Goal: Information Seeking & Learning: Learn about a topic

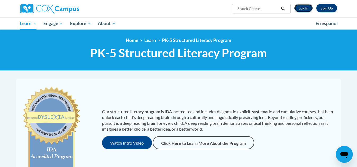
click at [301, 8] on link "Log In" at bounding box center [304, 8] width 18 height 8
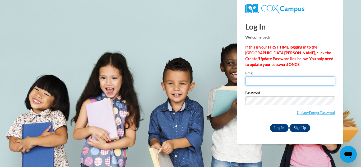
type input "farinci@wauwatosa.k12.wi.us"
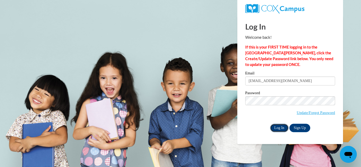
click at [278, 126] on input "Log In" at bounding box center [279, 128] width 19 height 8
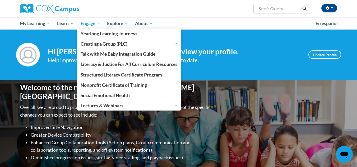
click at [90, 23] on span "Engage" at bounding box center [91, 23] width 20 height 6
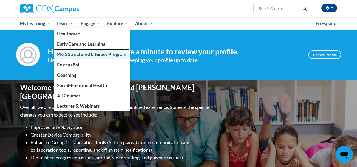
click at [71, 54] on span "PK-5 Structured Literacy Program" at bounding box center [91, 55] width 69 height 6
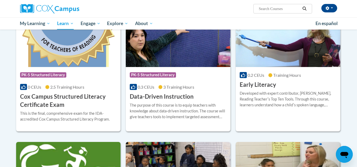
scroll to position [189, 0]
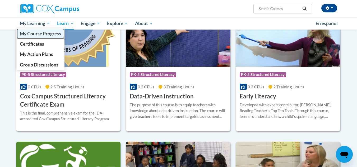
click at [35, 35] on span "My Course Progress" at bounding box center [40, 34] width 41 height 6
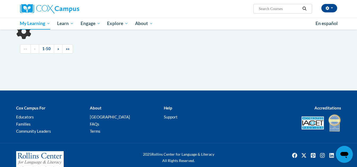
scroll to position [71, 0]
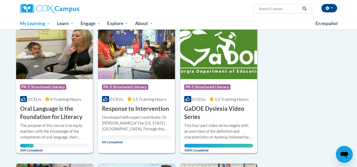
click at [49, 84] on div "Course Category: PK-5 Structured Literacy" at bounding box center [54, 88] width 69 height 12
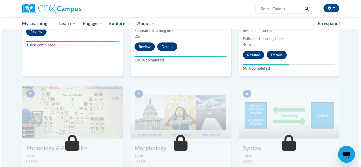
scroll to position [205, 0]
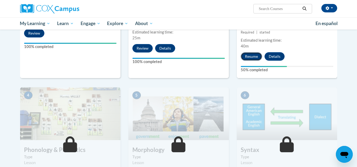
click at [251, 55] on button "Resume" at bounding box center [251, 56] width 21 height 8
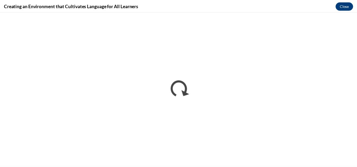
scroll to position [0, 0]
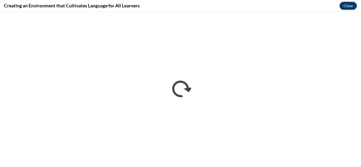
click at [348, 7] on button "Close" at bounding box center [349, 6] width 18 height 8
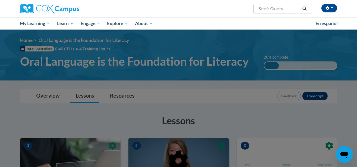
click at [105, 115] on div at bounding box center [178, 83] width 357 height 167
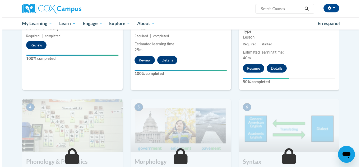
scroll to position [191, 0]
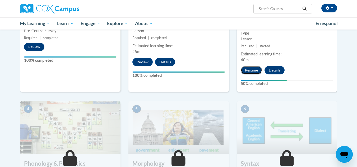
click at [255, 67] on button "Resume" at bounding box center [251, 70] width 21 height 8
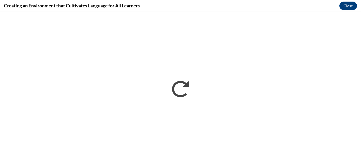
scroll to position [0, 0]
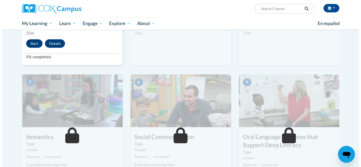
scroll to position [366, 0]
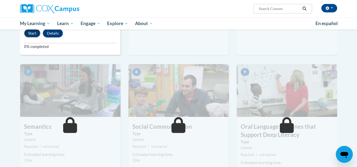
click at [34, 32] on button "Start" at bounding box center [32, 33] width 16 height 8
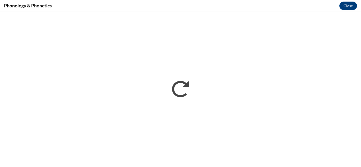
scroll to position [0, 0]
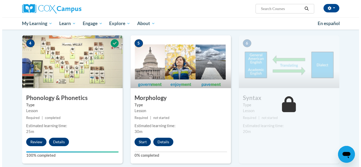
scroll to position [257, 0]
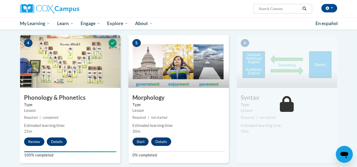
click at [140, 143] on button "Start" at bounding box center [140, 142] width 16 height 8
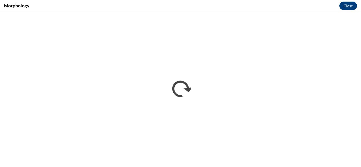
scroll to position [0, 0]
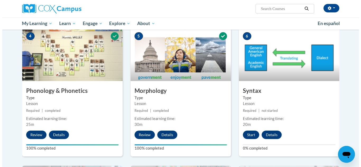
scroll to position [264, 0]
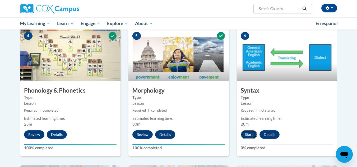
click at [248, 133] on button "Start" at bounding box center [249, 135] width 16 height 8
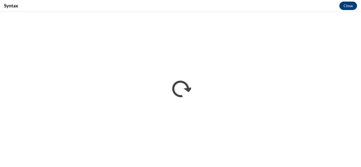
scroll to position [0, 0]
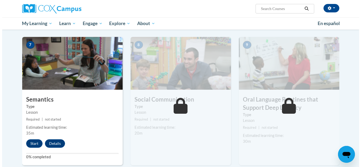
scroll to position [394, 0]
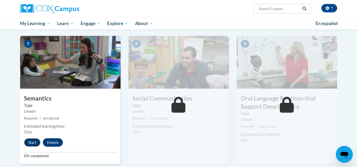
click at [32, 142] on button "Start" at bounding box center [32, 143] width 16 height 8
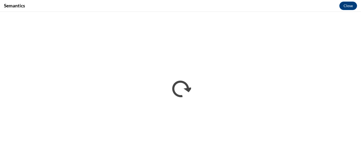
scroll to position [0, 0]
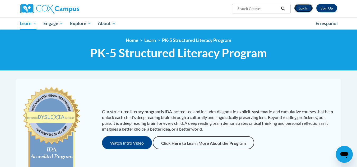
click at [304, 8] on link "Log In" at bounding box center [304, 8] width 18 height 8
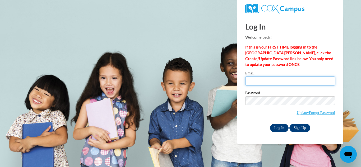
type input "farinci@wauwatosa.k12.wi.us"
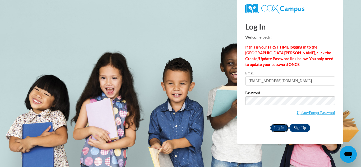
click at [277, 129] on input "Log In" at bounding box center [279, 128] width 19 height 8
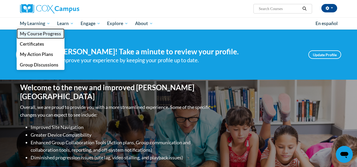
click at [40, 35] on span "My Course Progress" at bounding box center [40, 34] width 41 height 6
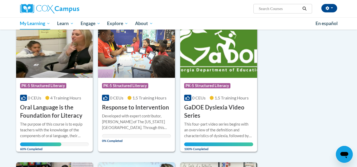
scroll to position [72, 0]
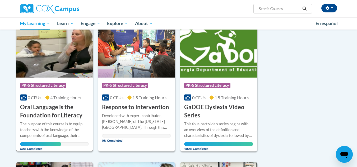
click at [48, 136] on div "The purpose of this course is to equip teachers with the knowledge of the compo…" at bounding box center [54, 129] width 69 height 17
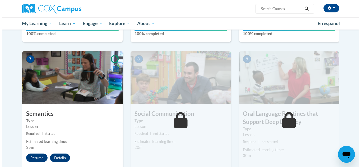
scroll to position [381, 0]
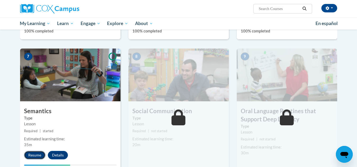
click at [34, 156] on button "Resume" at bounding box center [34, 155] width 21 height 8
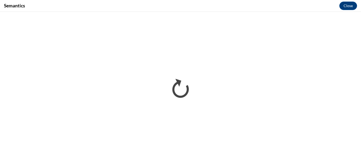
scroll to position [0, 0]
